Goal: Transaction & Acquisition: Book appointment/travel/reservation

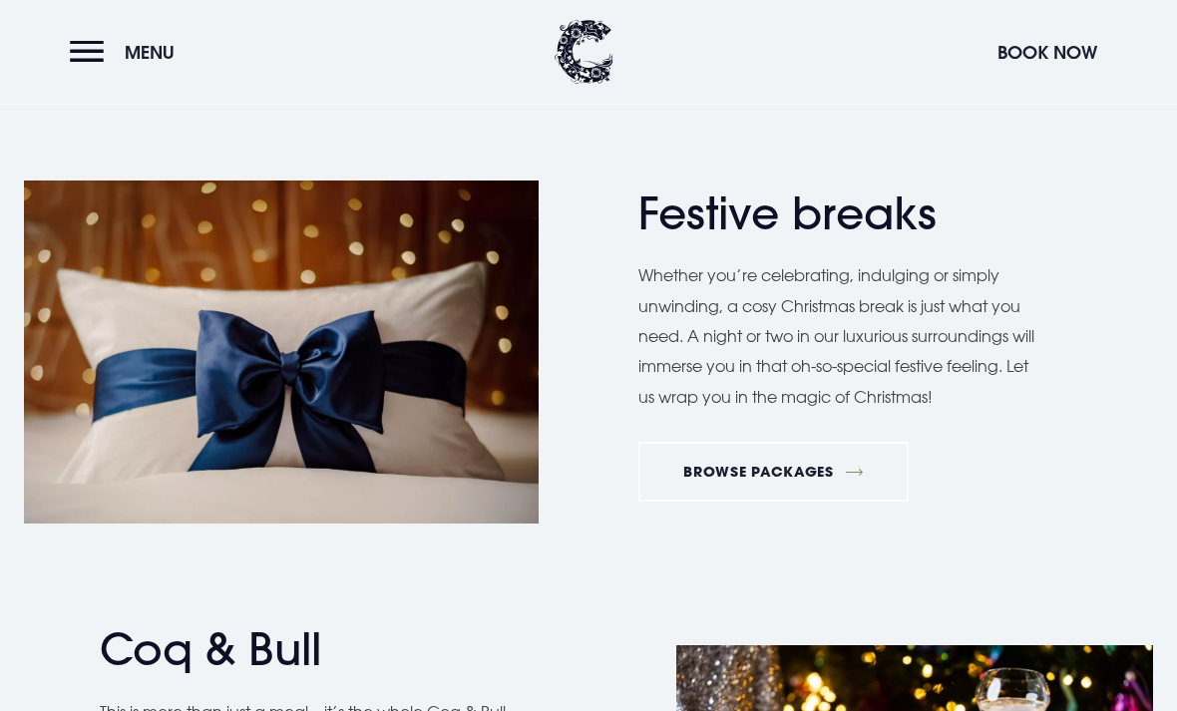
scroll to position [2264, 0]
click at [799, 452] on link "BROWSE PACKAGES" at bounding box center [773, 472] width 270 height 60
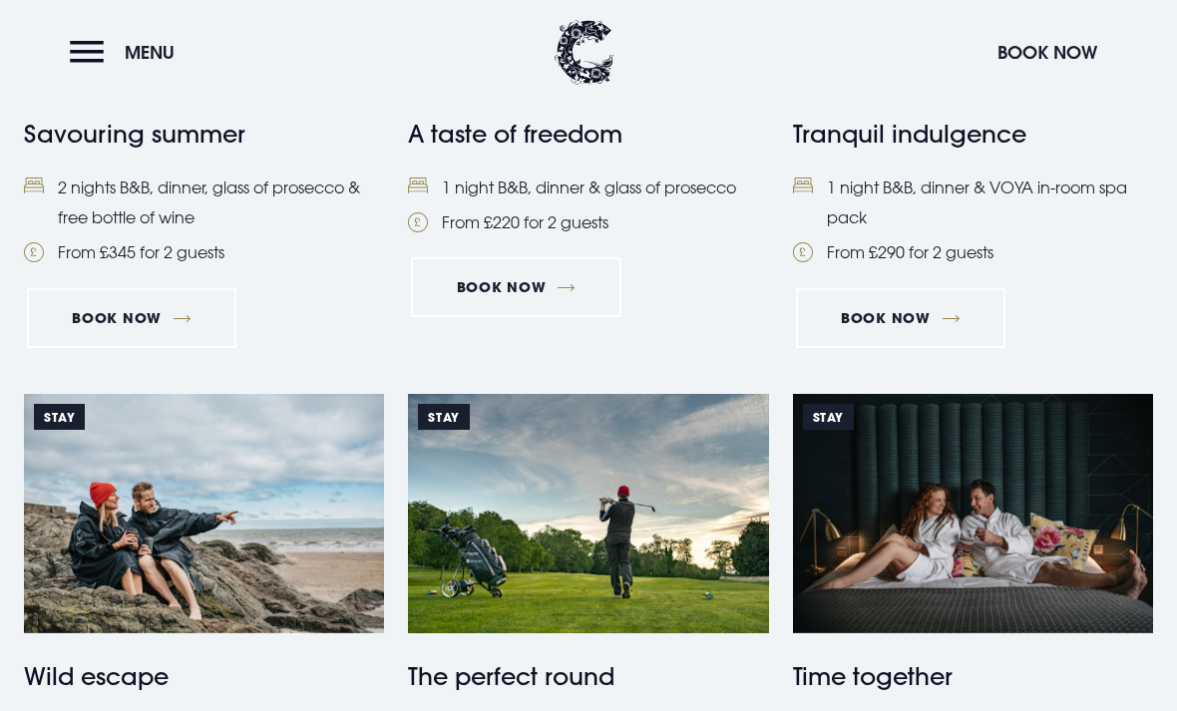
scroll to position [1082, 0]
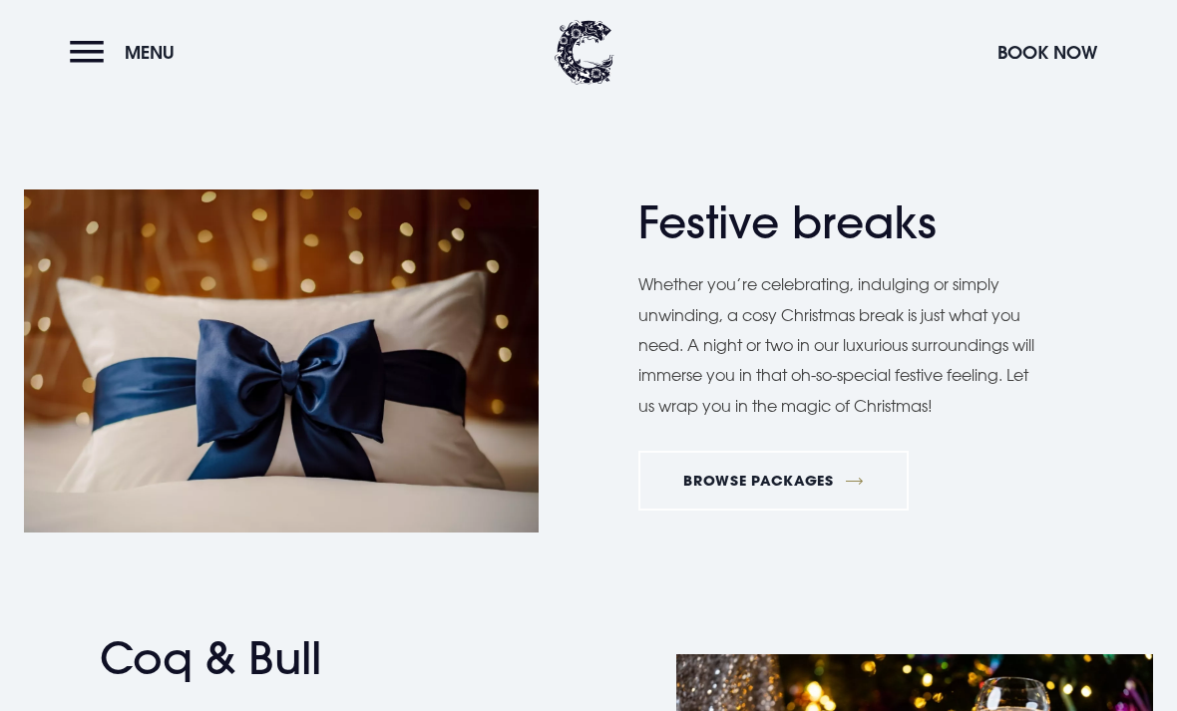
scroll to position [2271, 0]
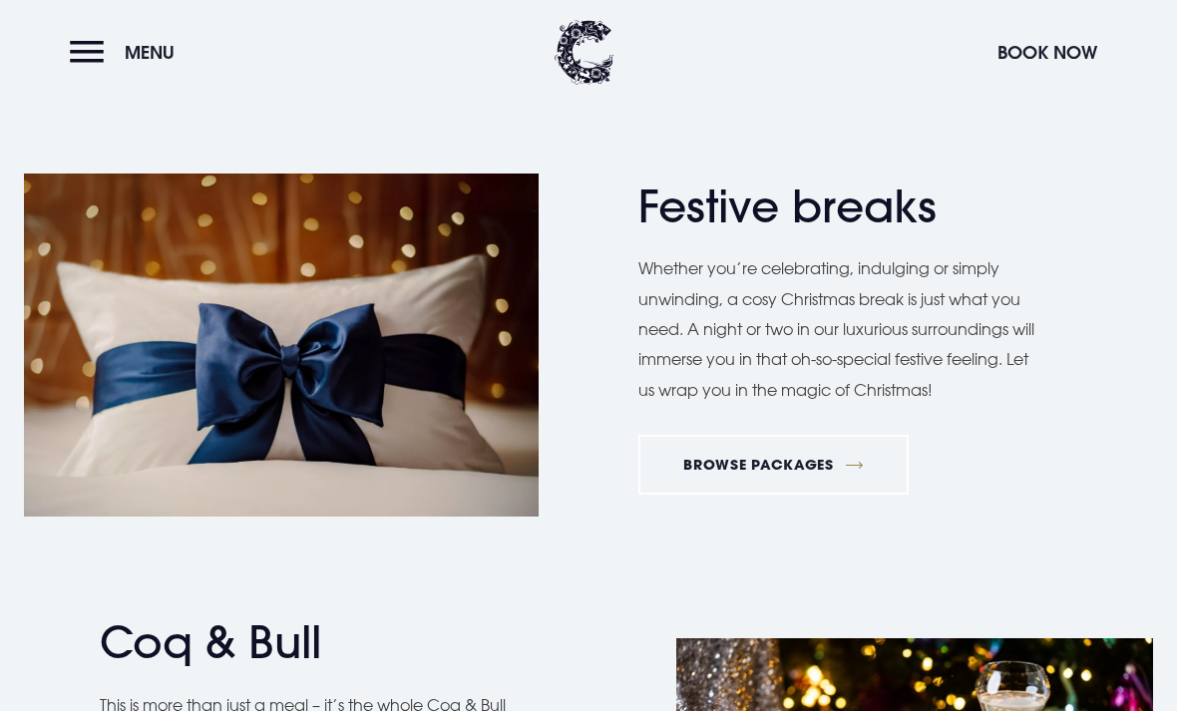
click at [826, 452] on link "BROWSE PACKAGES" at bounding box center [773, 465] width 270 height 60
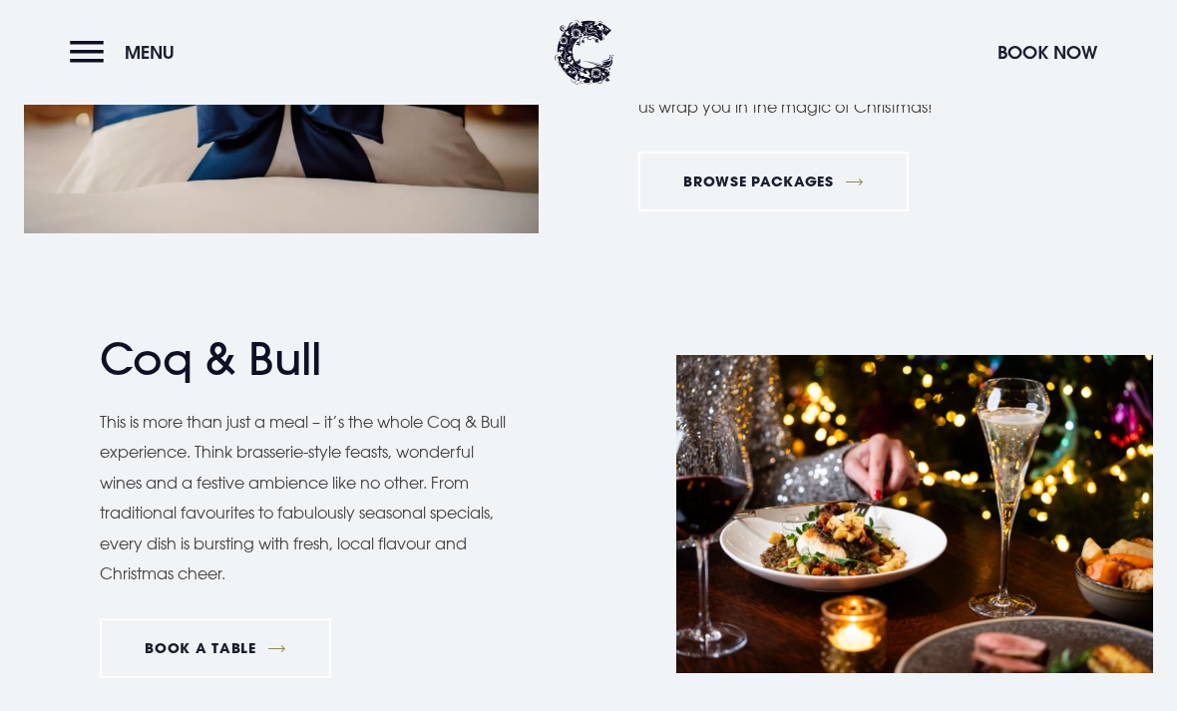
scroll to position [2706, 0]
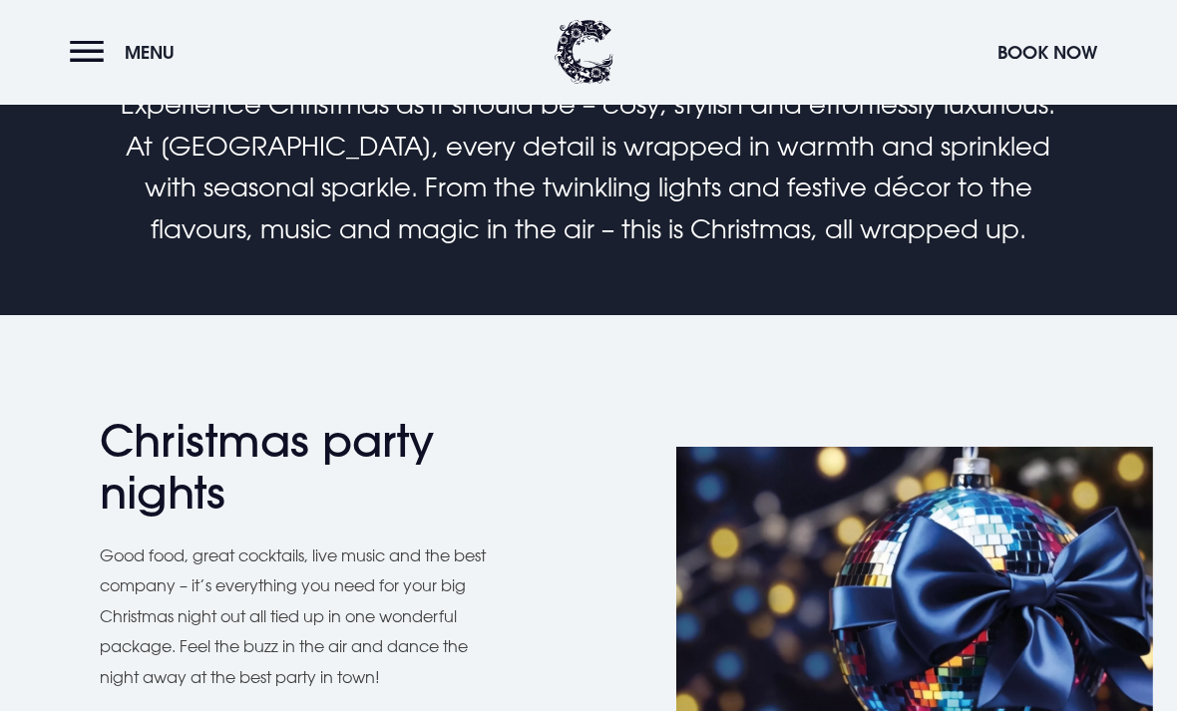
click at [1075, 41] on button "Book Now" at bounding box center [1047, 52] width 120 height 43
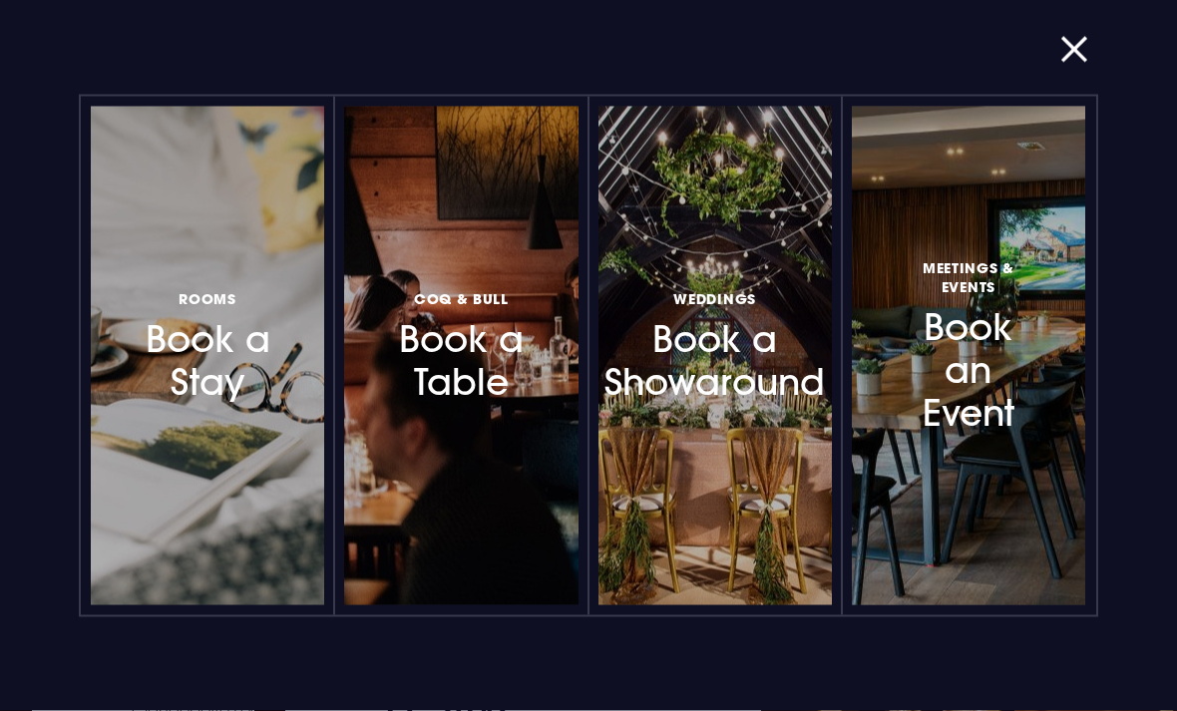
scroll to position [656, 0]
click at [181, 374] on h3 "Rooms Book a Stay" at bounding box center [208, 345] width 136 height 119
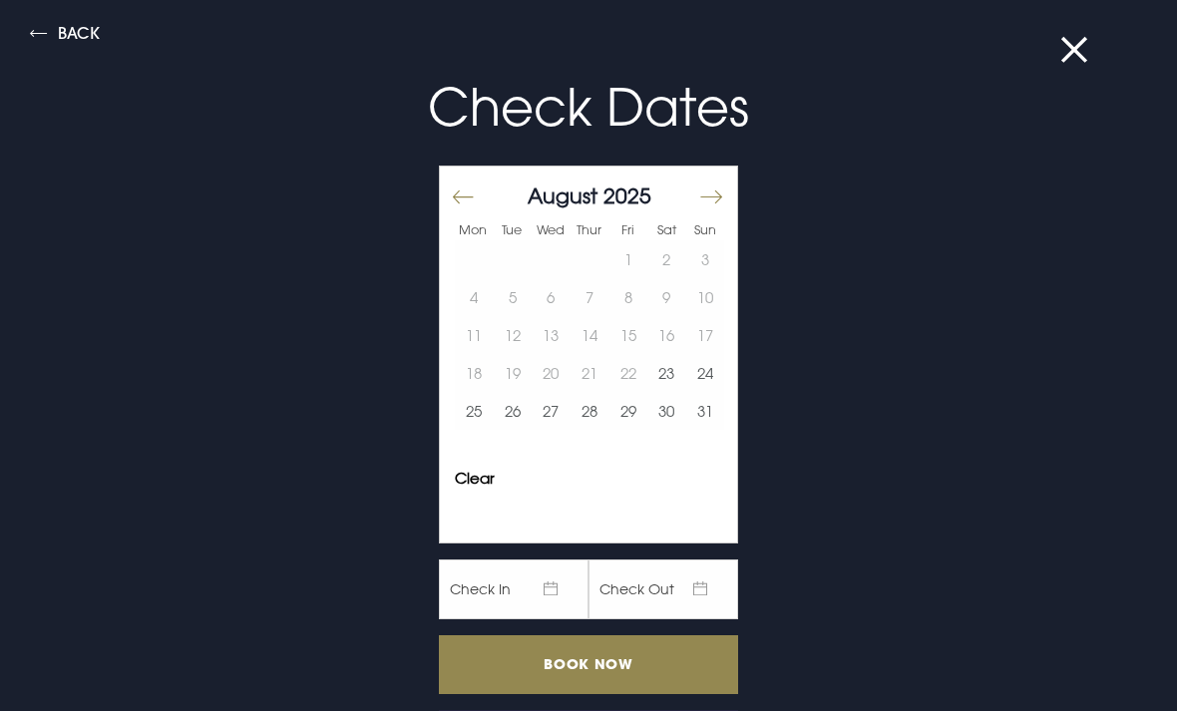
click at [720, 185] on button "Move forward to switch to the next month." at bounding box center [710, 198] width 24 height 42
click at [719, 185] on button "Move forward to switch to the next month." at bounding box center [710, 198] width 24 height 42
click at [724, 180] on div "October 2025 1 2 3 4 5 6 7 8 9 10 11 12 13 14 15 16 17 18 19 20 21 22 23 24 25 …" at bounding box center [589, 314] width 299 height 294
click at [705, 199] on button "Move forward to switch to the next month." at bounding box center [710, 198] width 24 height 42
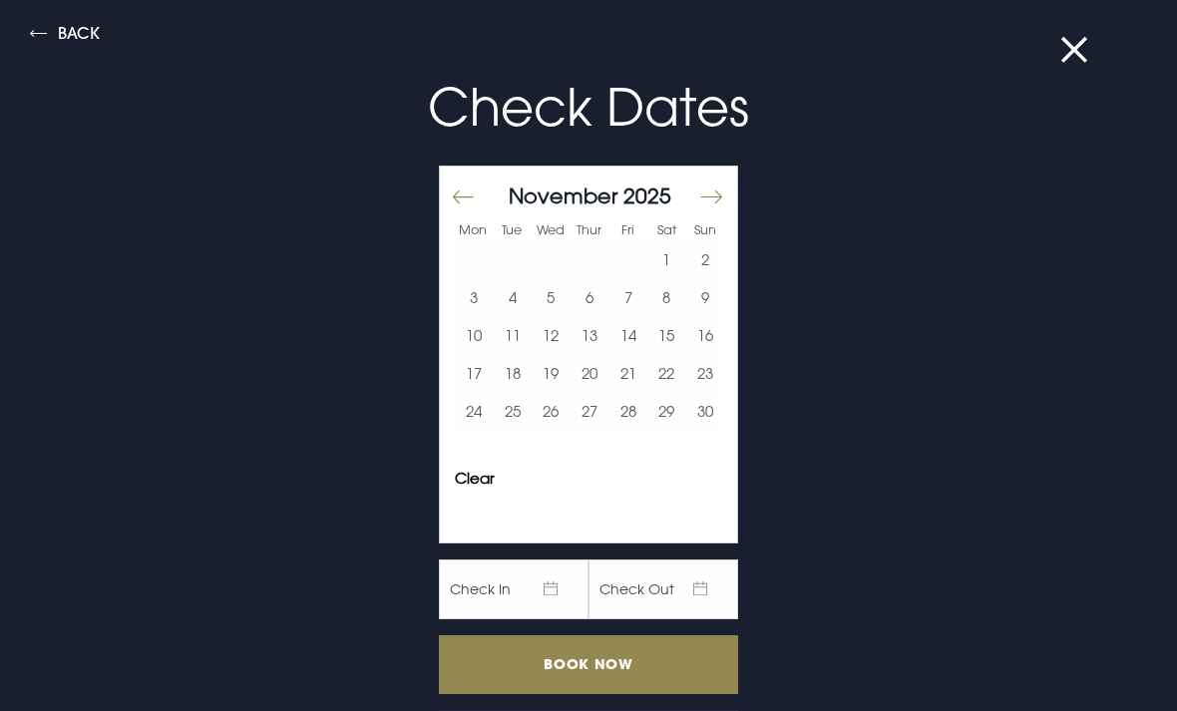
click at [703, 212] on button "Move forward to switch to the next month." at bounding box center [710, 198] width 24 height 42
click at [542, 377] on button "24" at bounding box center [551, 373] width 39 height 38
click at [664, 374] on button "27" at bounding box center [666, 373] width 39 height 38
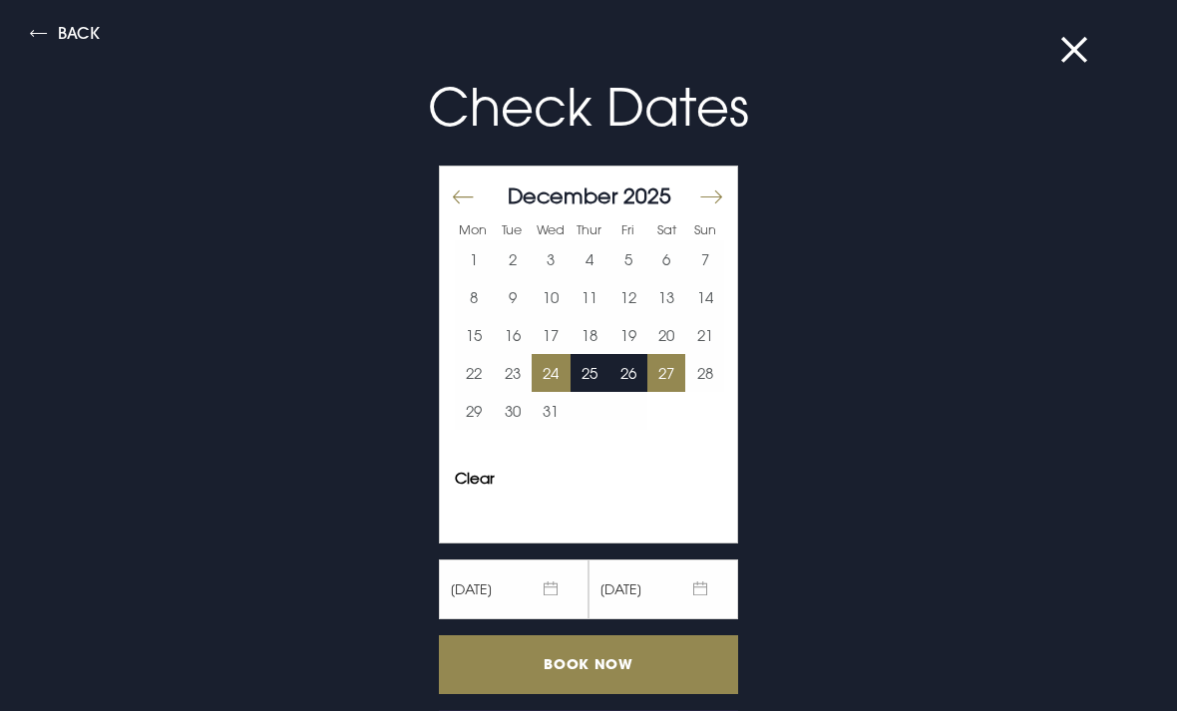
click at [641, 669] on input "Book Now" at bounding box center [588, 664] width 299 height 59
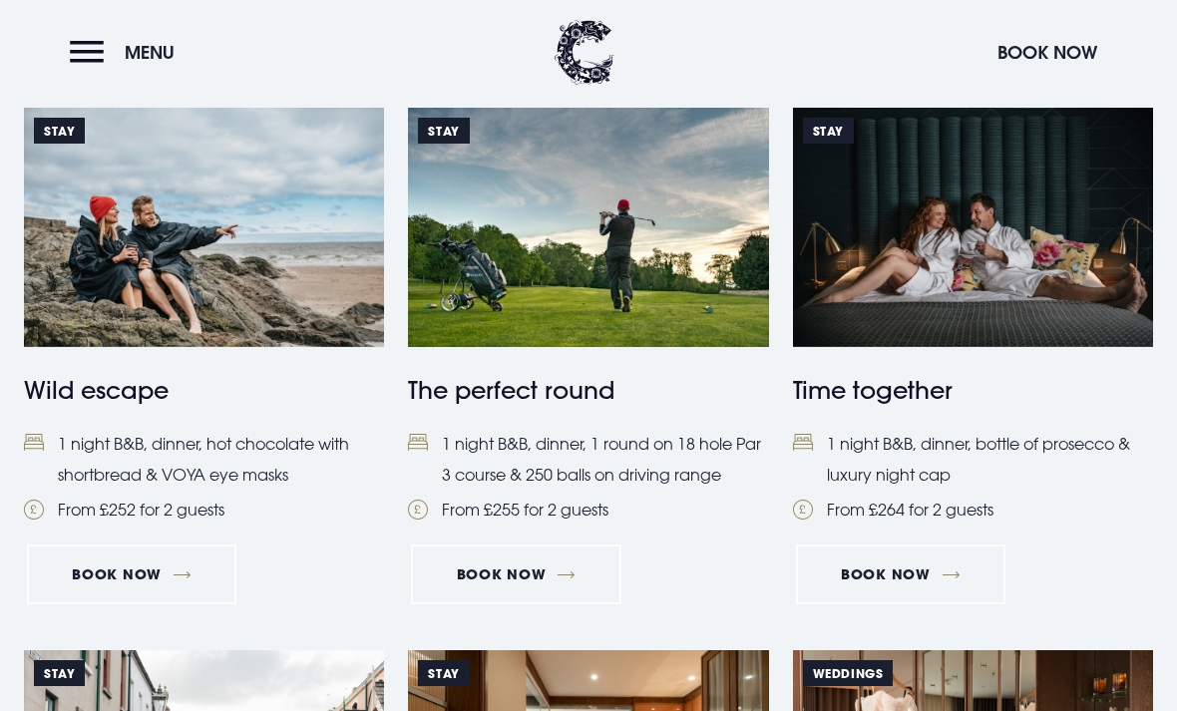
scroll to position [1371, 0]
